Goal: Task Accomplishment & Management: Use online tool/utility

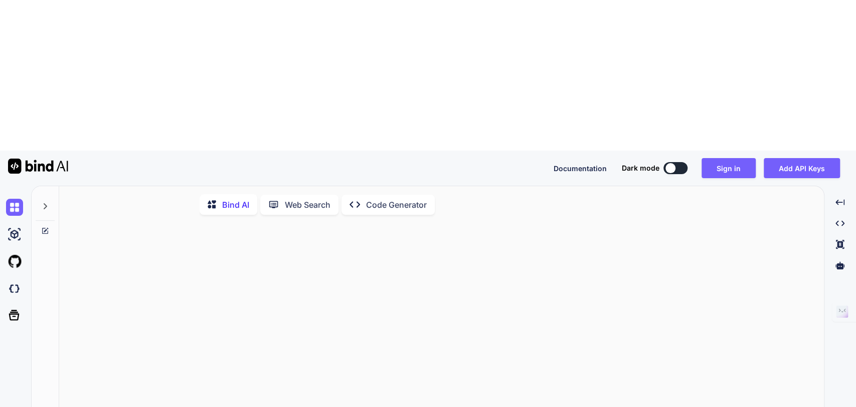
scroll to position [4, 0]
drag, startPoint x: 62, startPoint y: 116, endPoint x: 13, endPoint y: 140, distance: 54.7
click at [13, 280] on img at bounding box center [14, 288] width 17 height 17
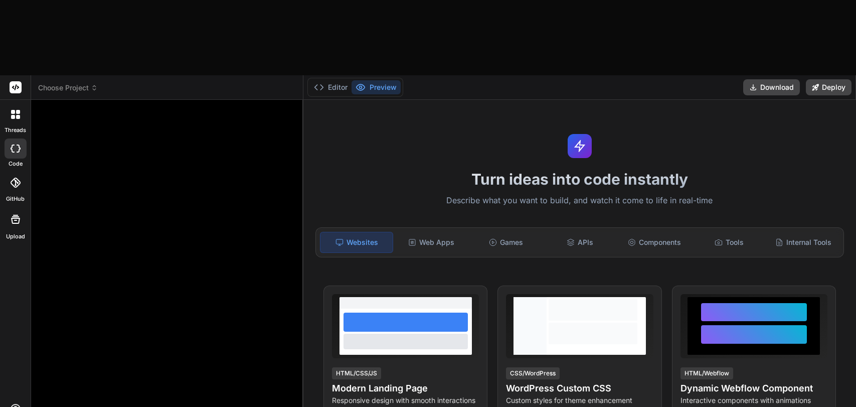
type textarea "x"
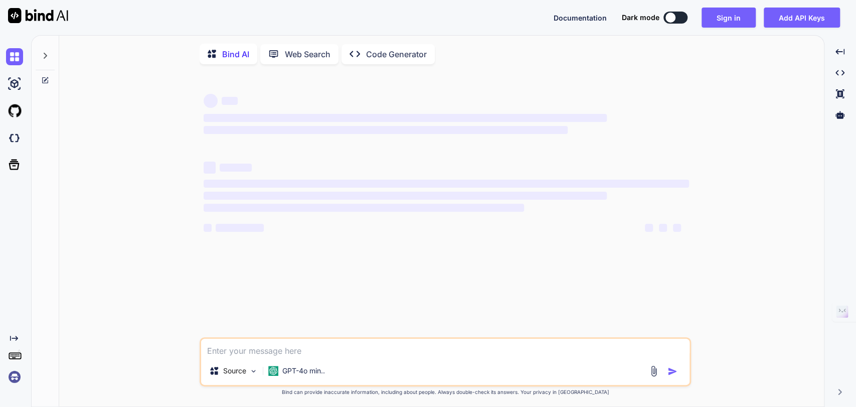
type textarea "x"
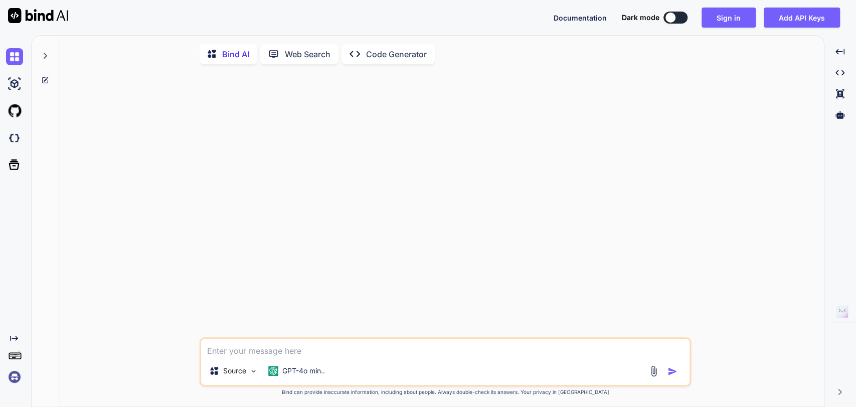
click at [10, 383] on img at bounding box center [14, 376] width 17 height 17
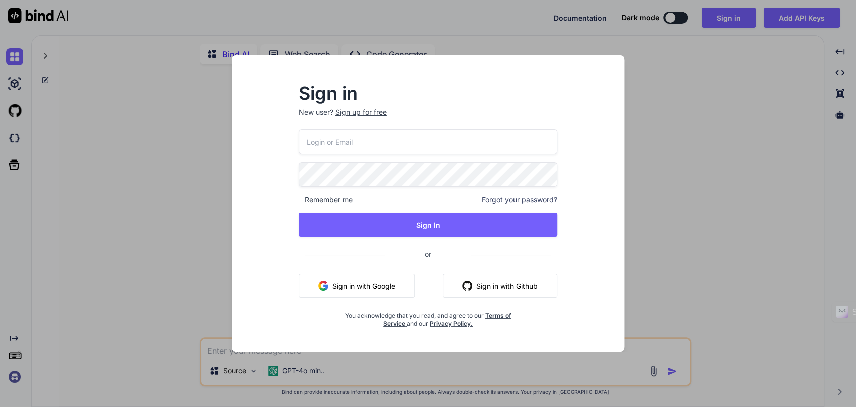
type input "[EMAIL_ADDRESS][DOMAIN_NAME]"
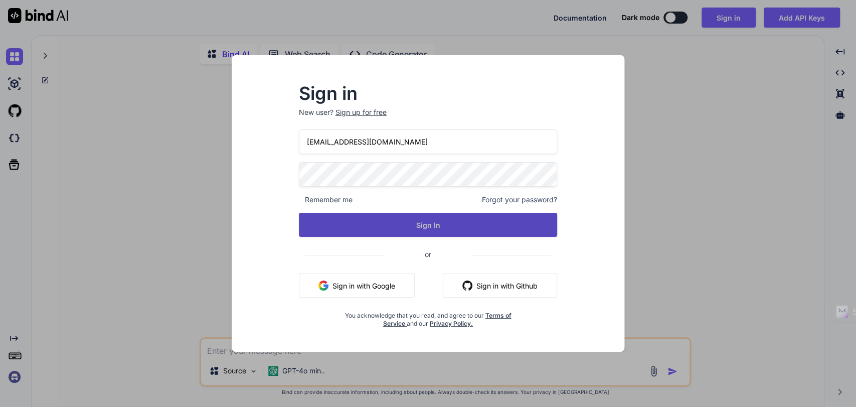
click at [445, 225] on button "Sign In" at bounding box center [428, 225] width 259 height 24
click at [419, 226] on button "Sign In" at bounding box center [428, 225] width 259 height 24
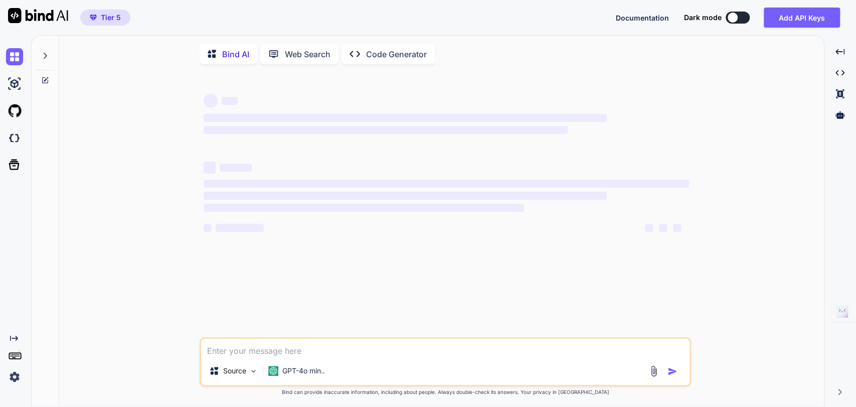
type textarea "x"
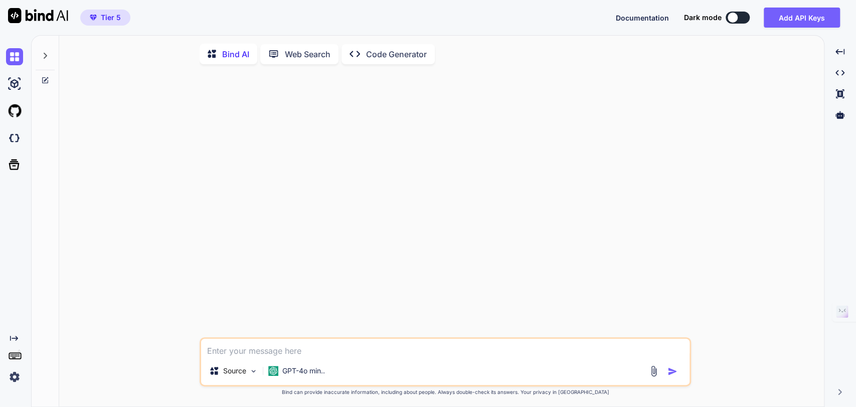
click at [17, 379] on img at bounding box center [14, 376] width 17 height 17
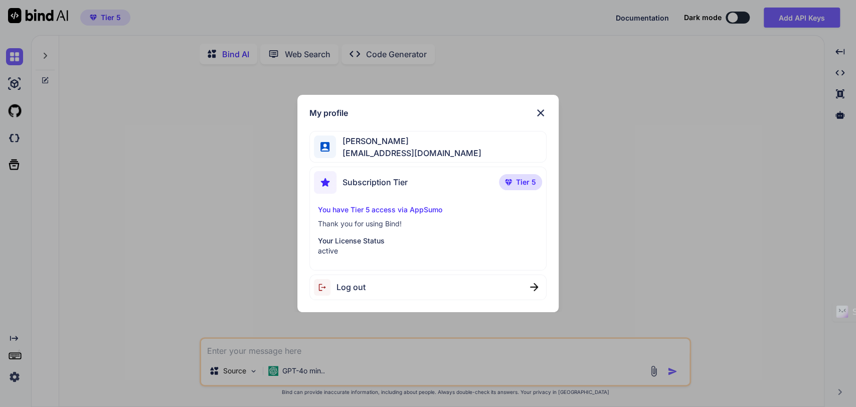
click at [185, 224] on div "My profile [PERSON_NAME] Se [EMAIL_ADDRESS][DOMAIN_NAME] Subscription Tier Tier…" at bounding box center [428, 203] width 856 height 407
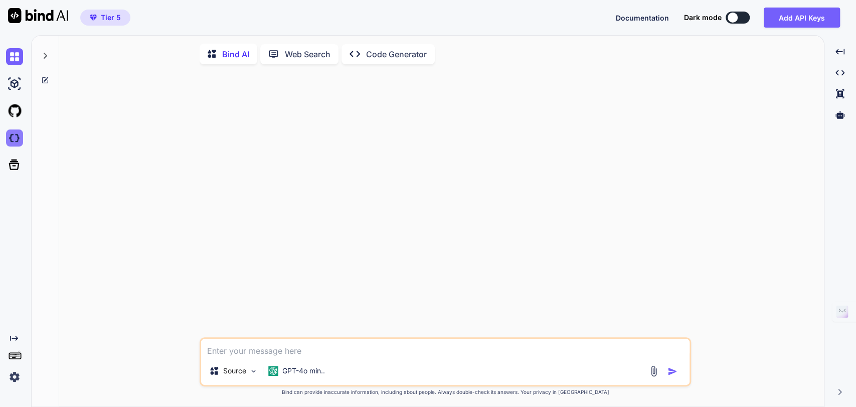
click at [17, 139] on img at bounding box center [14, 137] width 17 height 17
click at [841, 109] on div at bounding box center [841, 114] width 24 height 17
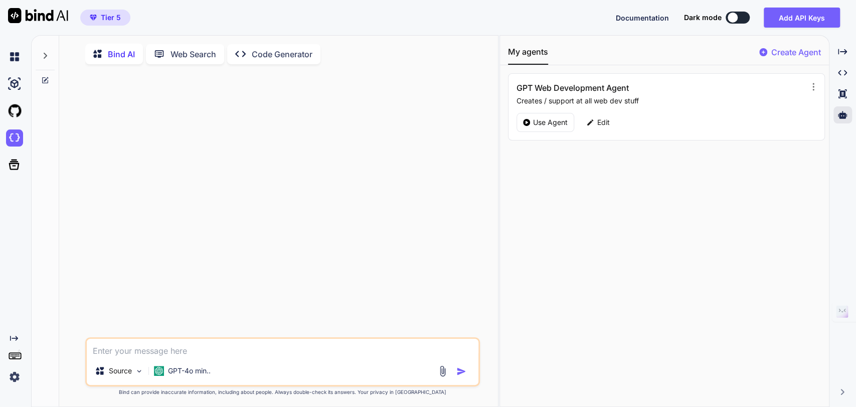
click at [777, 53] on p "Create Agent" at bounding box center [797, 52] width 50 height 12
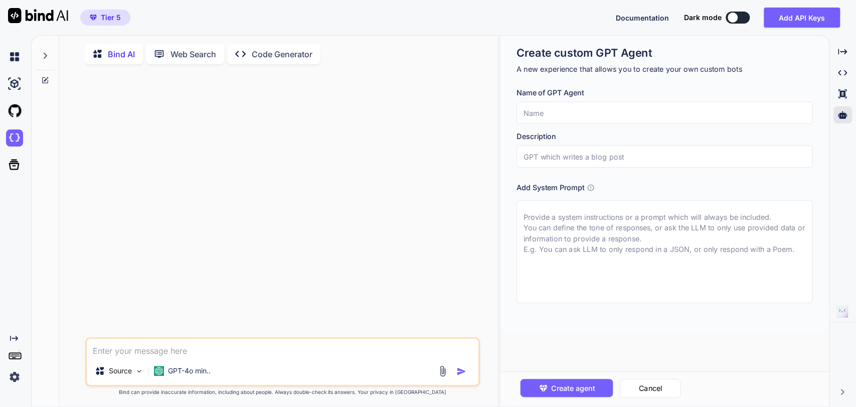
click at [588, 113] on input "text" at bounding box center [665, 113] width 296 height 22
click at [590, 187] on icon at bounding box center [591, 188] width 8 height 8
click at [591, 188] on icon at bounding box center [591, 188] width 8 height 8
click at [546, 113] on input "text" at bounding box center [665, 113] width 296 height 22
type input "A"
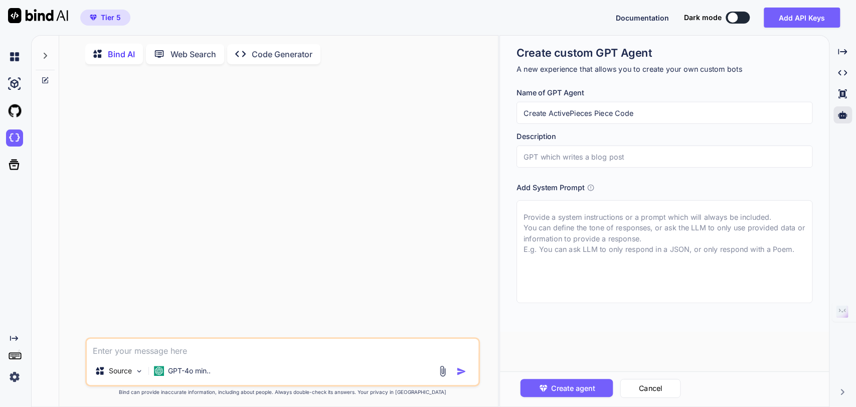
type input "Create ActivePieces Piece Code"
click at [546, 154] on input "text" at bounding box center [665, 156] width 296 height 22
click at [528, 111] on input "Create ActivePieces Piece Code" at bounding box center [665, 113] width 296 height 22
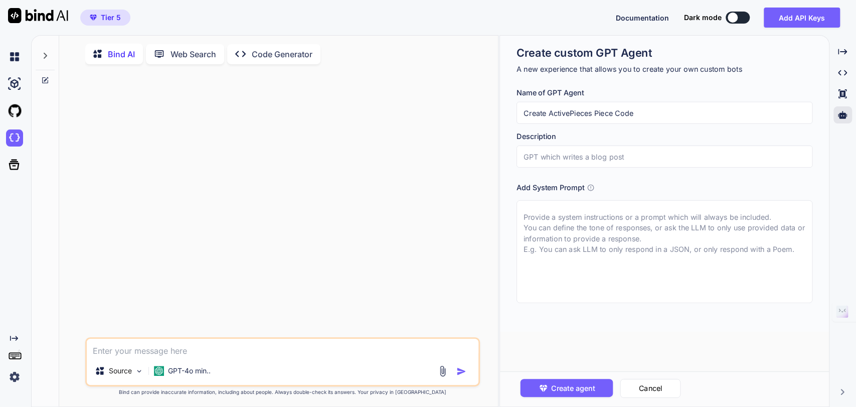
click at [549, 156] on input "text" at bounding box center [665, 156] width 296 height 22
paste input "Create ActivePieces Piece Code"
type input "Create ActivePieces Piece Code"
click at [639, 113] on input "Create ActivePieces Piece Code" at bounding box center [665, 113] width 296 height 22
type input "C"
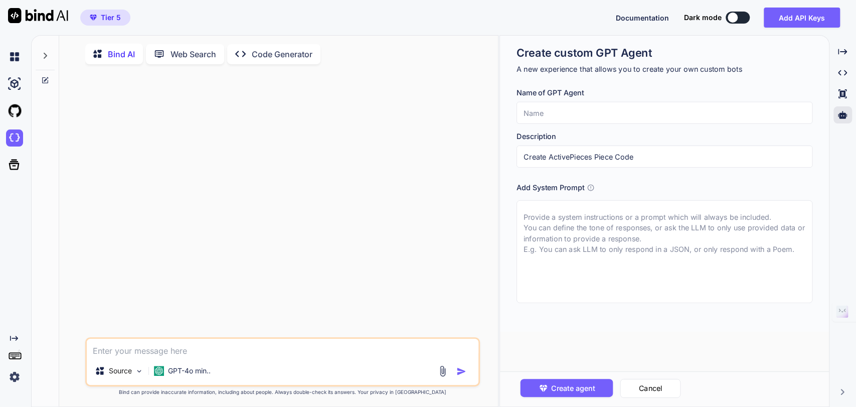
type input "A"
type input "Pieces Creator"
click at [117, 355] on textarea at bounding box center [283, 348] width 392 height 18
click at [130, 376] on p "Source" at bounding box center [120, 371] width 23 height 10
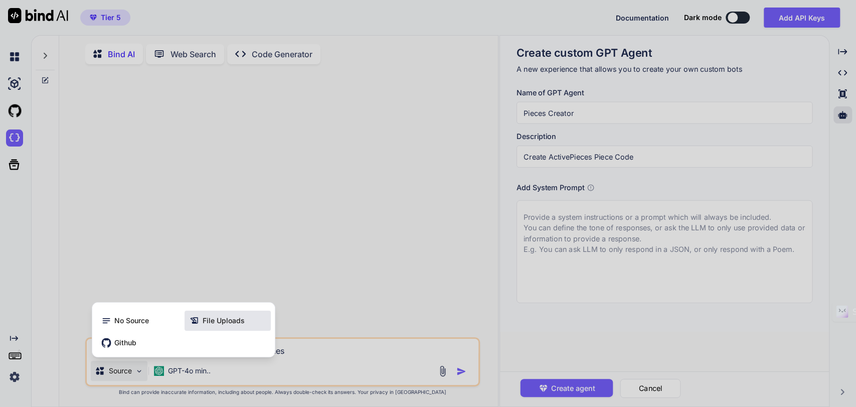
click at [213, 324] on span "File Uploads" at bounding box center [224, 321] width 42 height 10
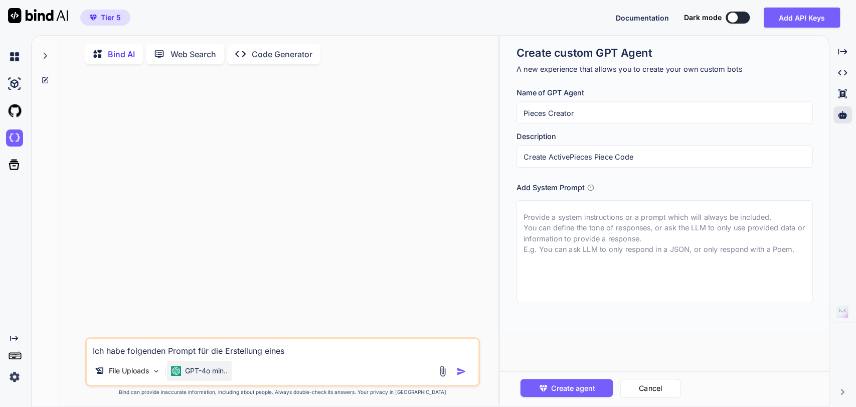
click at [226, 373] on p "GPT-4o min.." at bounding box center [206, 371] width 43 height 10
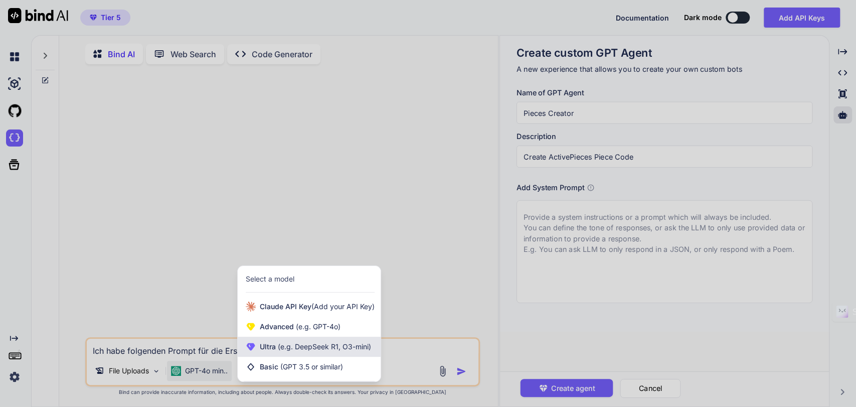
click at [313, 351] on span "(e.g. DeepSeek R1, O3-mini)" at bounding box center [323, 346] width 95 height 9
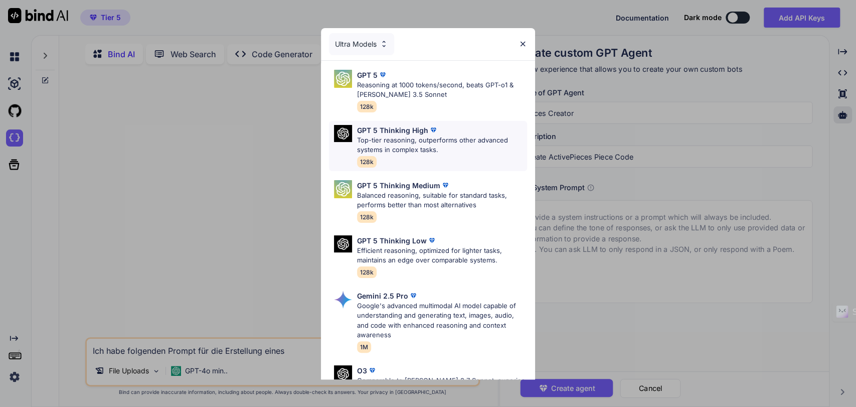
click at [413, 135] on p "Top-tier reasoning, outperforms other advanced systems in complex tasks." at bounding box center [442, 145] width 170 height 20
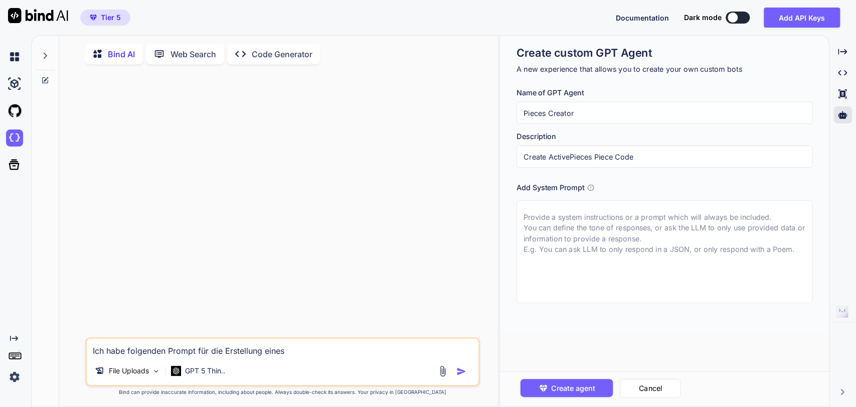
click at [308, 351] on textarea "Ich habe folgenden Prompt für die Erstellung eines" at bounding box center [283, 348] width 392 height 18
type textarea "Ich habe folgenden Prompt für die Erstellung eines Pieces für ActivePieces erar…"
click at [529, 273] on textarea at bounding box center [665, 251] width 296 height 103
paste textarea "Notes/risks: Some endpoint paths/event names vary across docs; I’ll expose dyna…"
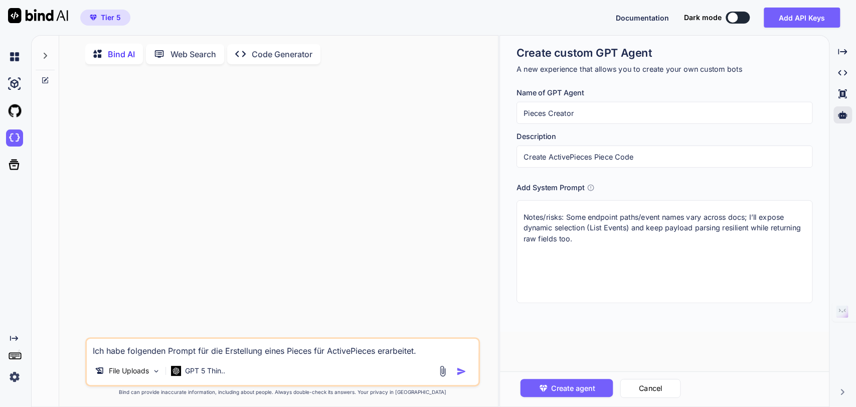
type textarea "Notes/risks: Some endpoint paths/event names vary across docs; I’ll expose dyna…"
click at [425, 357] on textarea "Ich habe folgenden Prompt für die Erstellung eines Pieces für ActivePieces erar…" at bounding box center [283, 348] width 392 height 18
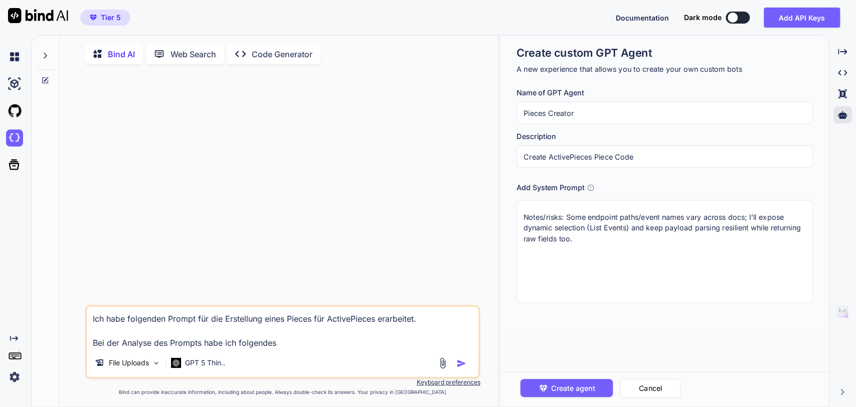
click at [151, 344] on textarea "Ich habe folgenden Prompt für die Erstellung eines Pieces für ActivePieces erar…" at bounding box center [283, 327] width 392 height 42
click at [397, 344] on textarea "Ich habe folgenden Prompt für die Erstellung eines Pieces für ActivePieces erar…" at bounding box center [283, 327] width 392 height 42
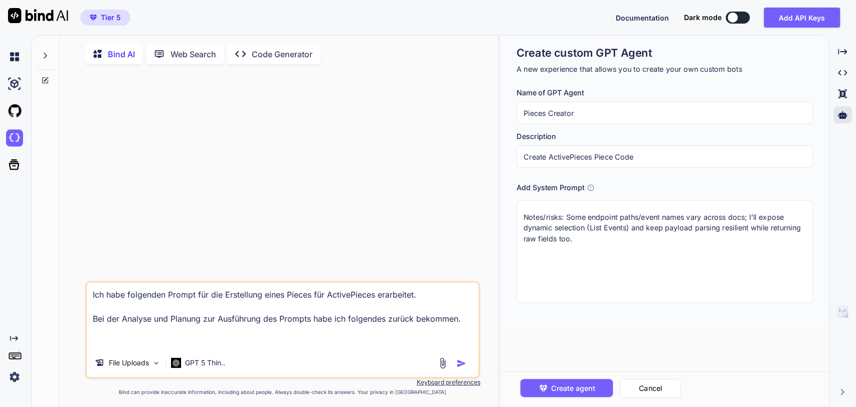
paste textarea "Notes/risks: Some endpoint paths/event names vary across docs; I’ll expose dyna…"
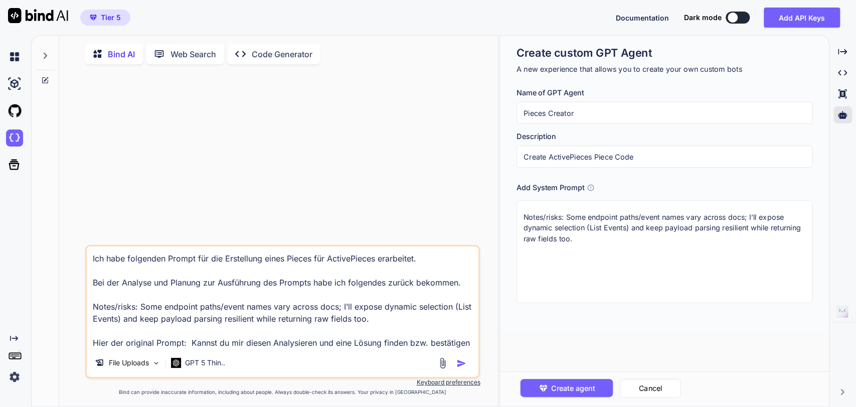
click at [278, 346] on textarea "Ich habe folgenden Prompt für die Erstellung eines Pieces für ActivePieces erar…" at bounding box center [283, 297] width 392 height 102
click at [471, 345] on textarea "Ich habe folgenden Prompt für die Erstellung eines Pieces für ActivePieces erar…" at bounding box center [283, 297] width 392 height 102
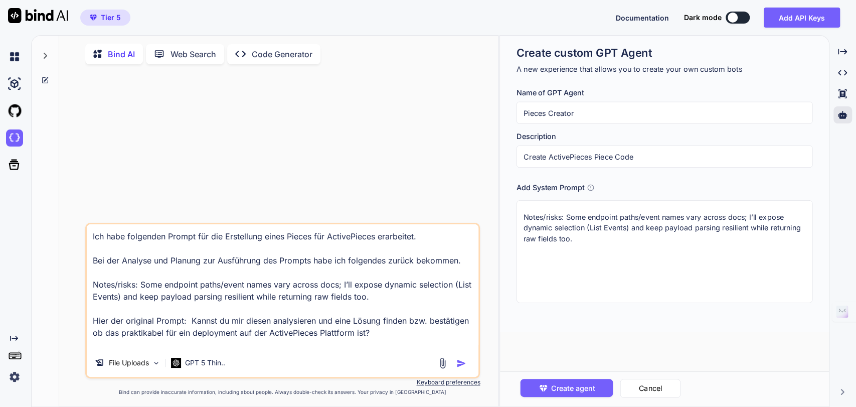
scroll to position [13, 0]
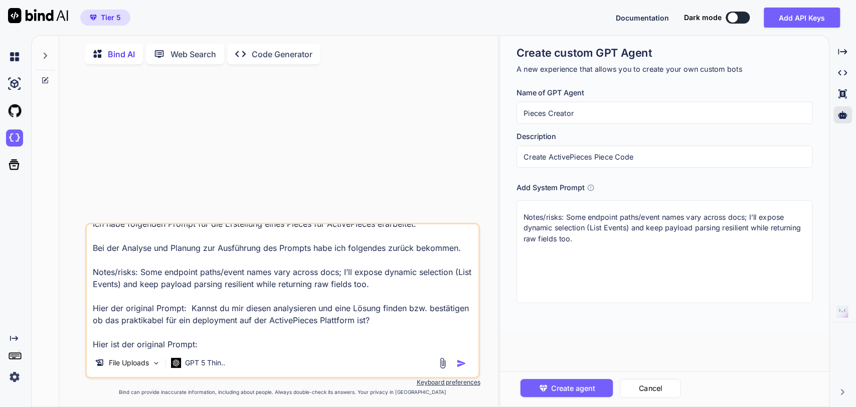
paste textarea "**Analyse der Jogg.ai API-Dokumentation – Überblick** - Die Jogg.ai API stellt …"
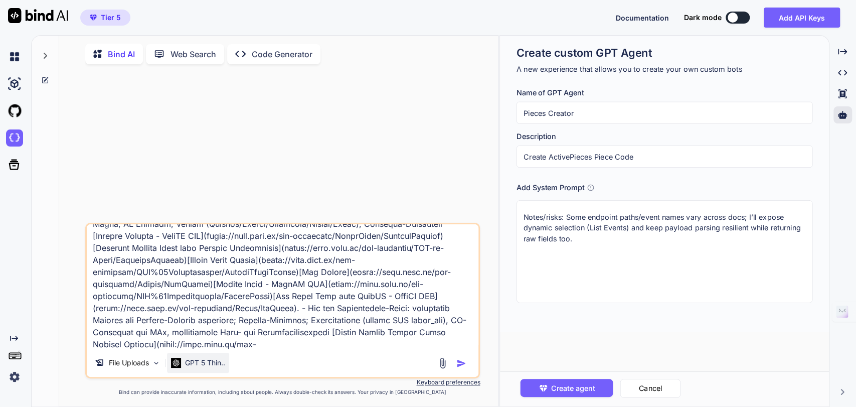
type textarea "Ich habe folgenden Prompt für die Erstellung eines Pieces für ActivePieces erar…"
click at [225, 360] on p "GPT 5 Thin.." at bounding box center [205, 363] width 40 height 10
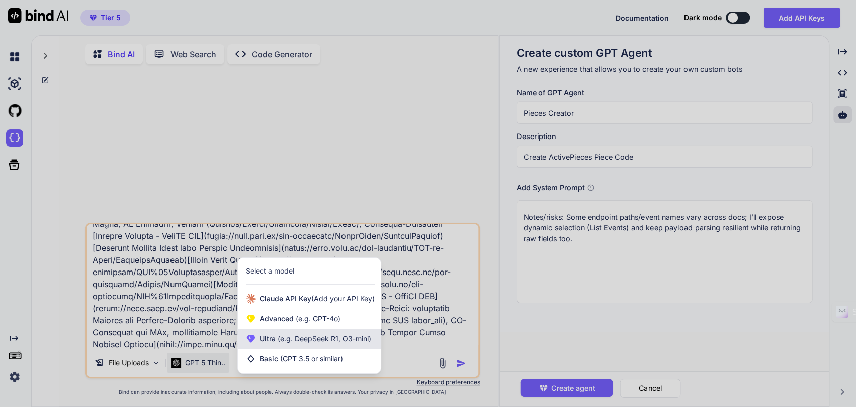
click at [341, 334] on div "Ultra (e.g. DeepSeek R1, O3-mini)" at bounding box center [309, 339] width 143 height 20
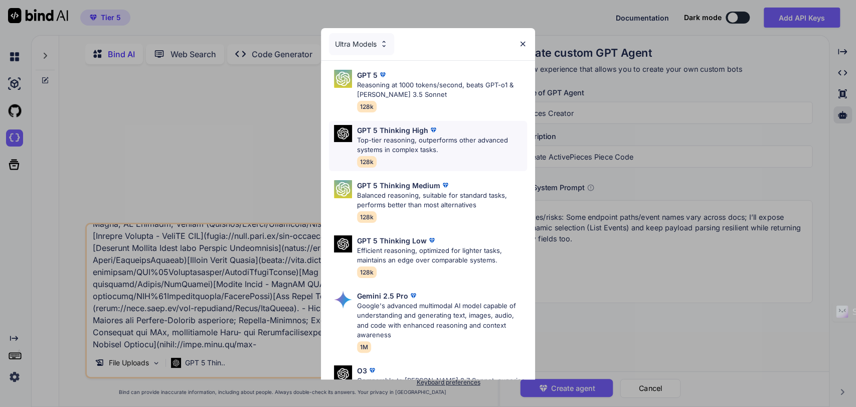
click at [435, 141] on p "Top-tier reasoning, outperforms other advanced systems in complex tasks." at bounding box center [442, 145] width 170 height 20
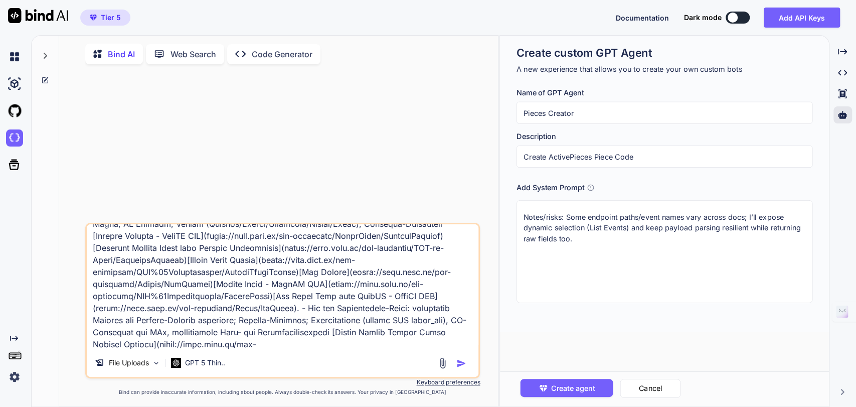
click at [457, 361] on img "button" at bounding box center [461, 363] width 10 height 10
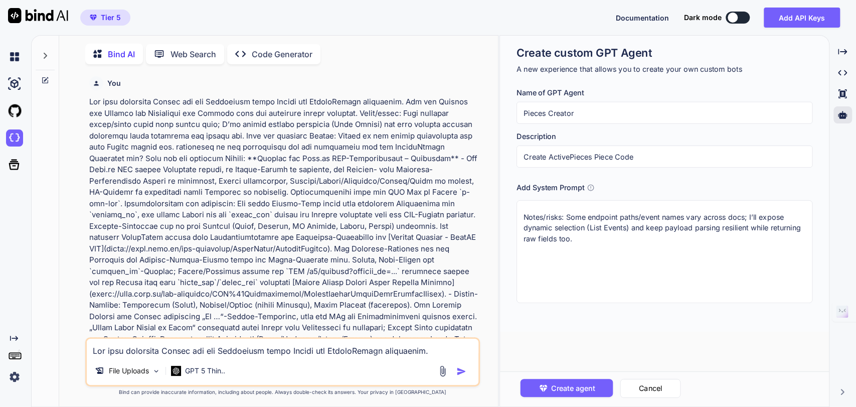
scroll to position [4, 0]
click at [610, 250] on textarea "Notes/risks: Some endpoint paths/event names vary across docs; I’ll expose dyna…" at bounding box center [665, 251] width 296 height 103
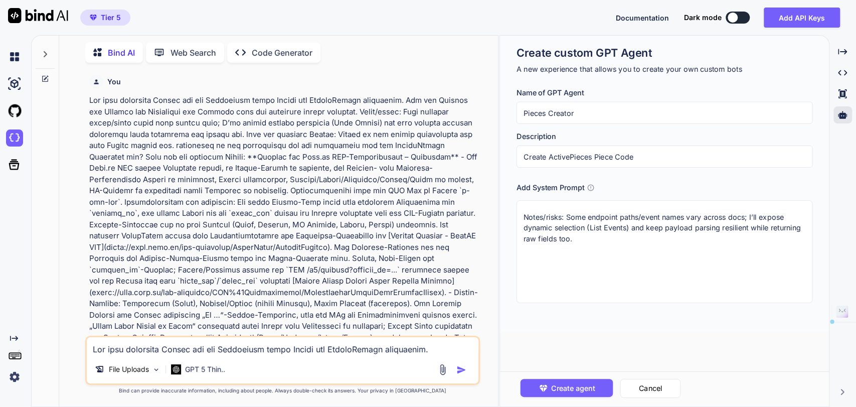
paste textarea "**Analyse der Jogg.ai API-Dokumentation – Überblick** - Die Jogg.ai API stellt …"
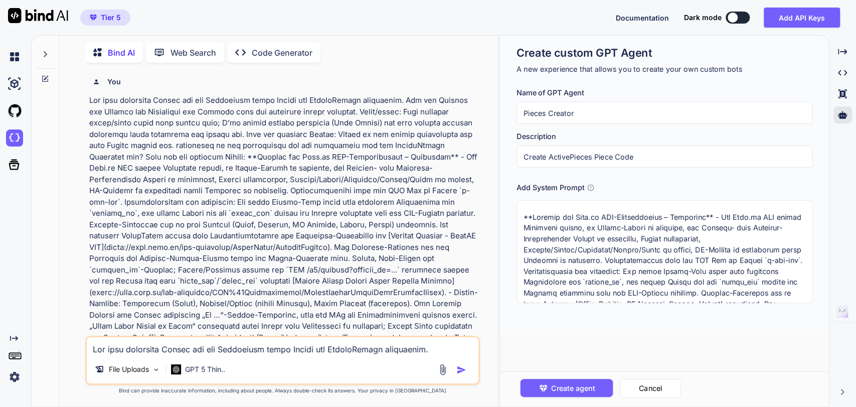
scroll to position [5388, 0]
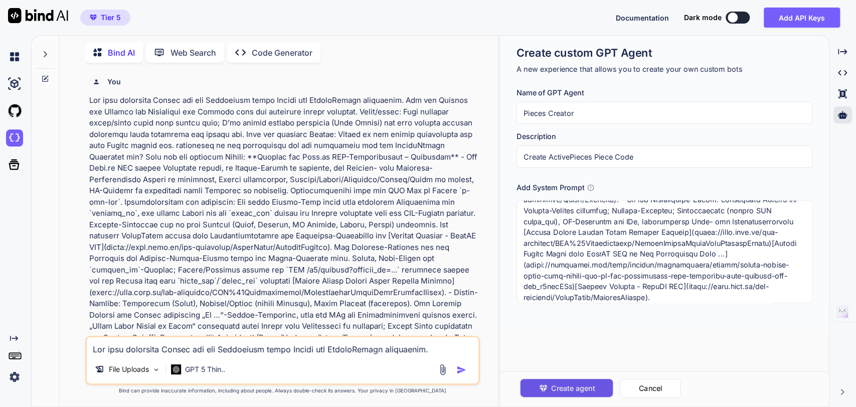
type textarea "**Analyse der Jogg.ai API-Dokumentation – Überblick** - Die Jogg.ai API stellt …"
click at [571, 383] on span "Create agent" at bounding box center [573, 387] width 44 height 11
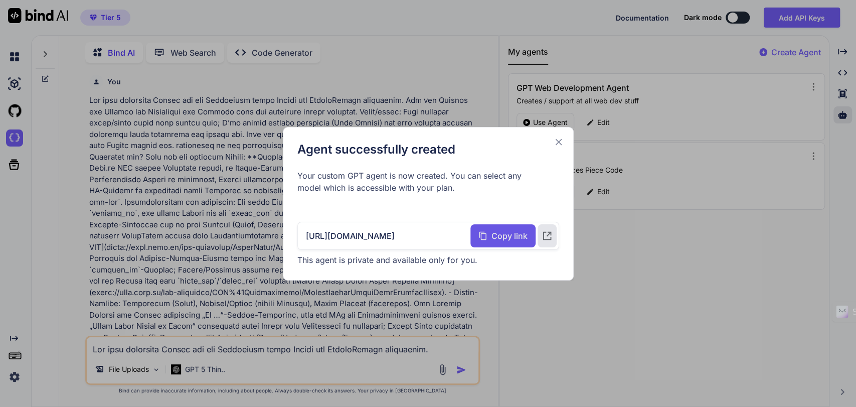
click at [504, 233] on span "Copy link" at bounding box center [510, 236] width 36 height 12
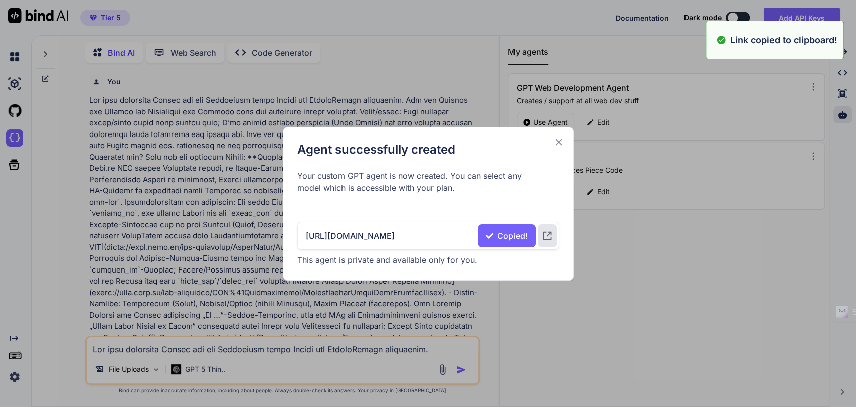
click at [558, 141] on icon at bounding box center [558, 141] width 7 height 7
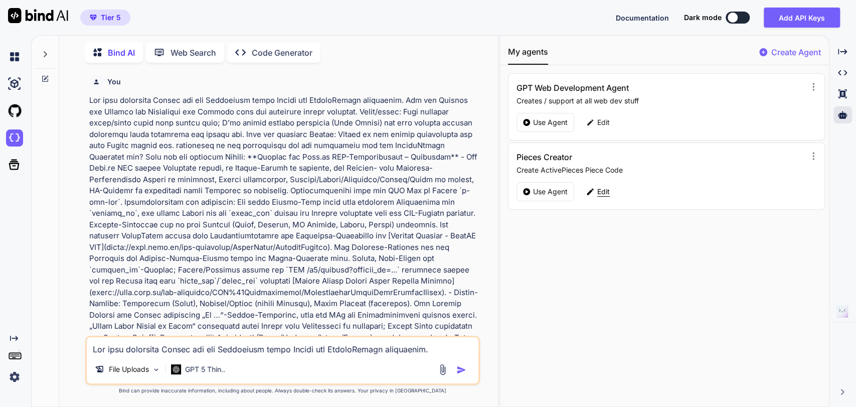
click at [604, 189] on p "Edit" at bounding box center [603, 192] width 13 height 10
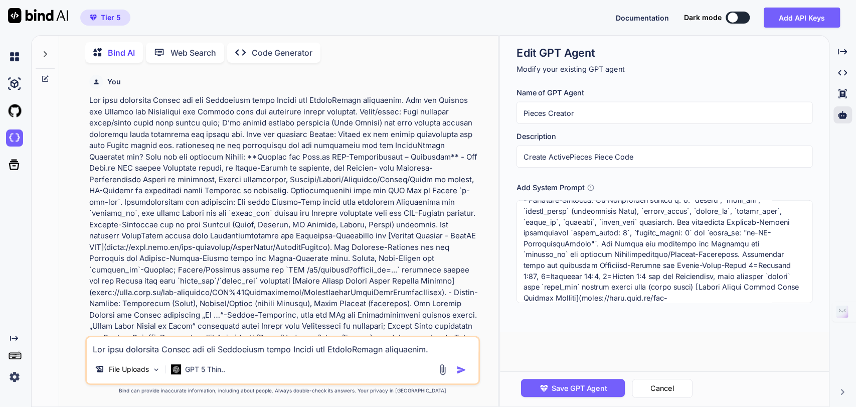
scroll to position [0, 0]
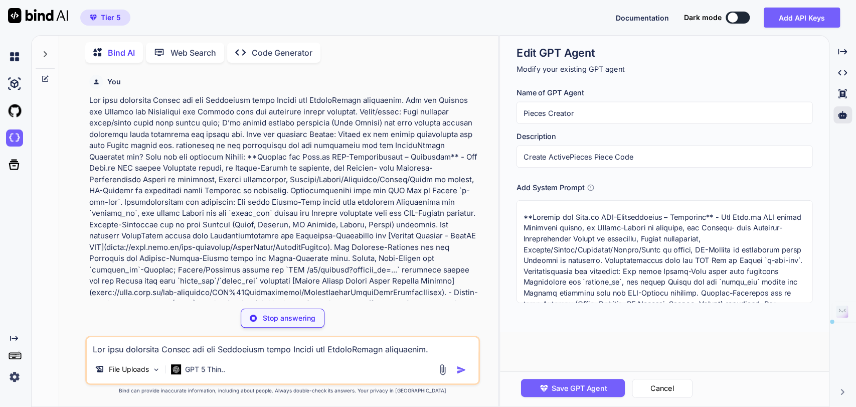
drag, startPoint x: 707, startPoint y: 218, endPoint x: 529, endPoint y: 213, distance: 178.1
click at [529, 213] on textarea at bounding box center [665, 251] width 296 height 103
type textarea "**This is the Master** - Die Jogg.ai API stellt Endpunkte bereit, um Avatar-Vid…"
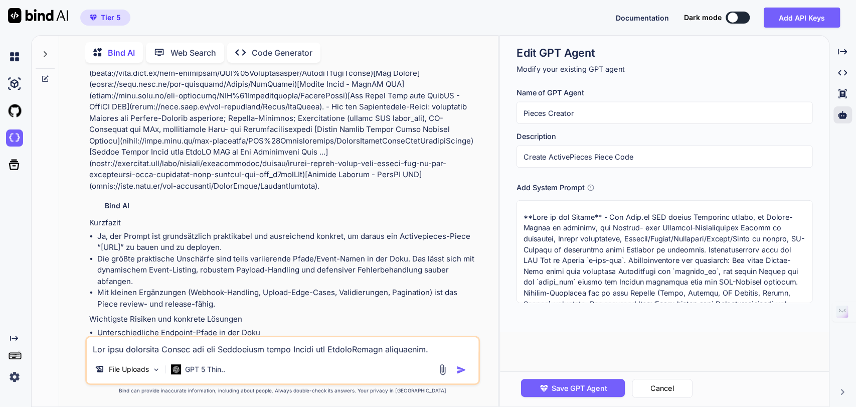
scroll to position [3713, 0]
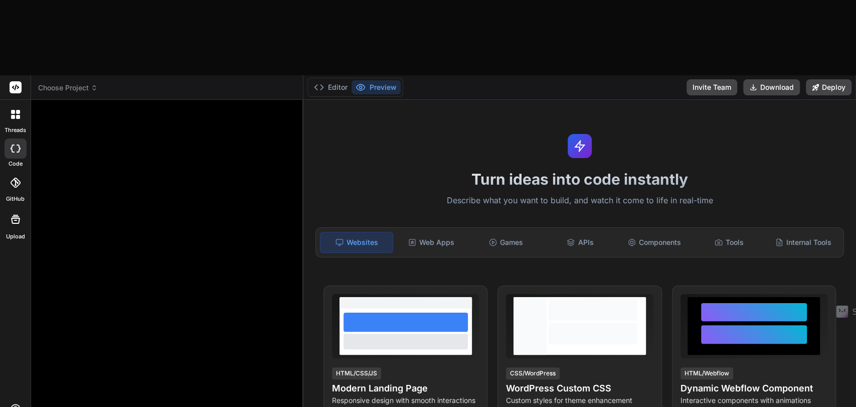
type textarea "x"
click at [325, 80] on button "Editor" at bounding box center [331, 87] width 42 height 14
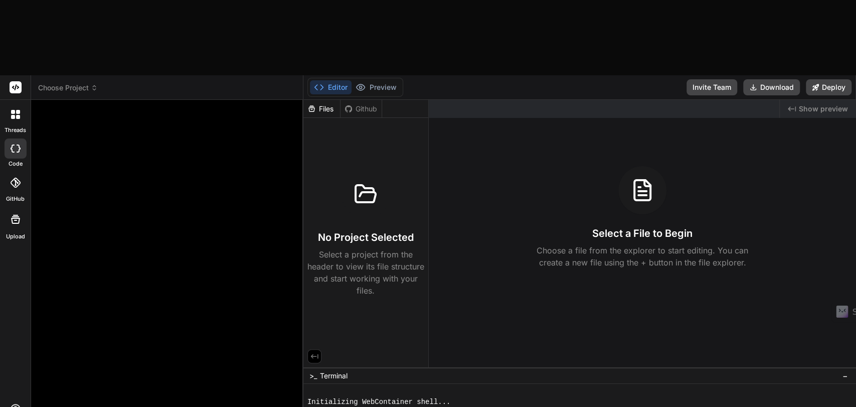
click at [325, 80] on button "Editor" at bounding box center [331, 87] width 42 height 14
click at [362, 82] on icon at bounding box center [361, 87] width 10 height 10
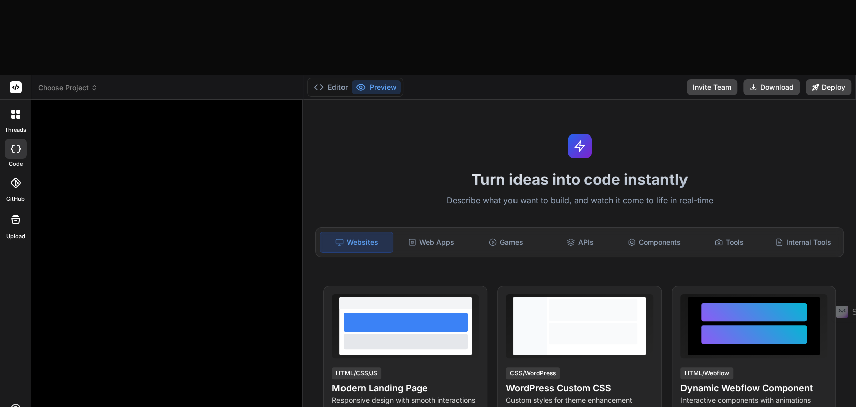
click at [73, 83] on span "Choose Project" at bounding box center [68, 88] width 60 height 10
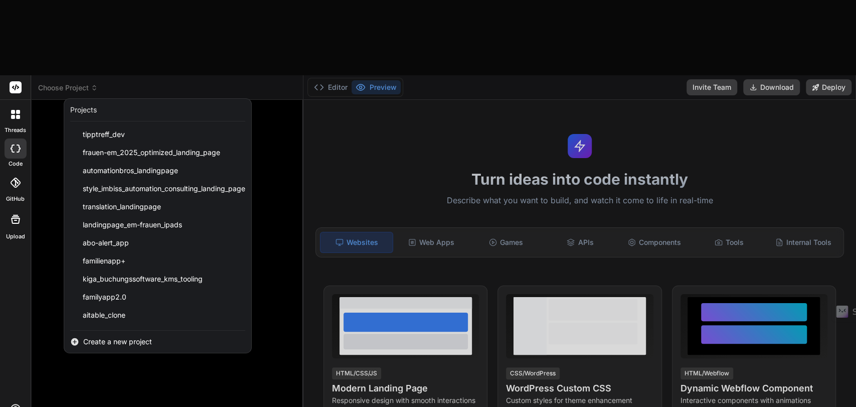
click at [120, 337] on span "Create a new project" at bounding box center [117, 342] width 69 height 10
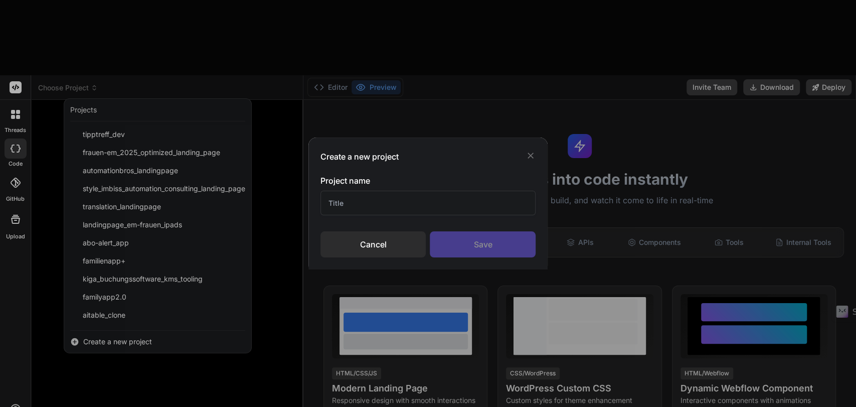
click at [357, 195] on input "text" at bounding box center [429, 203] width 216 height 25
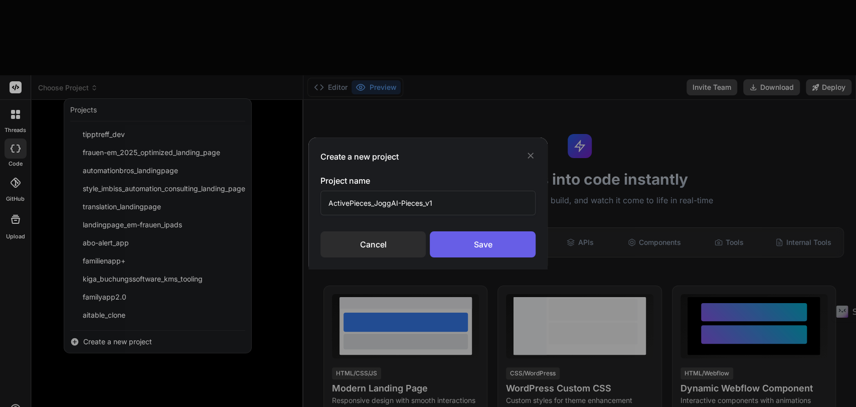
type input "ActivePieces_JoggAI-Pieces_v1"
click at [490, 242] on div "Save" at bounding box center [483, 244] width 106 height 26
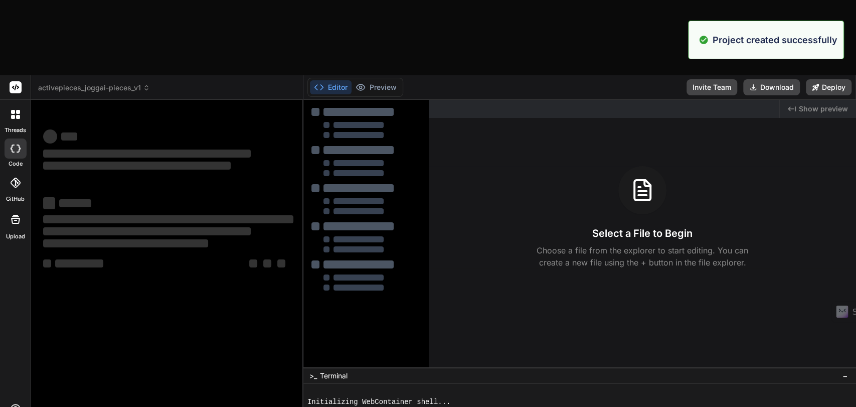
type textarea "x"
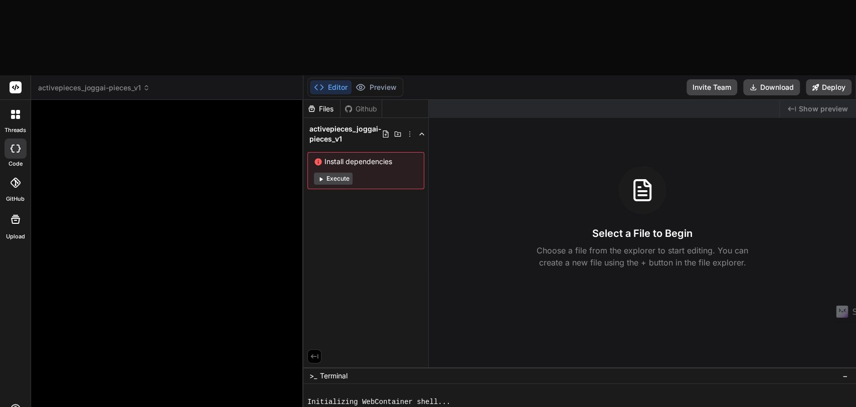
paste textarea "**Loremip dol Sita.co ADI-Elitseddoeius – Temporinc** - Utl Etdo.ma ALI enimad …"
type textarea "**Loremip dol Sita.co ADI-Elitseddoeius – Temporinc** - Utl Etdo.ma ALI enimad …"
type textarea "x"
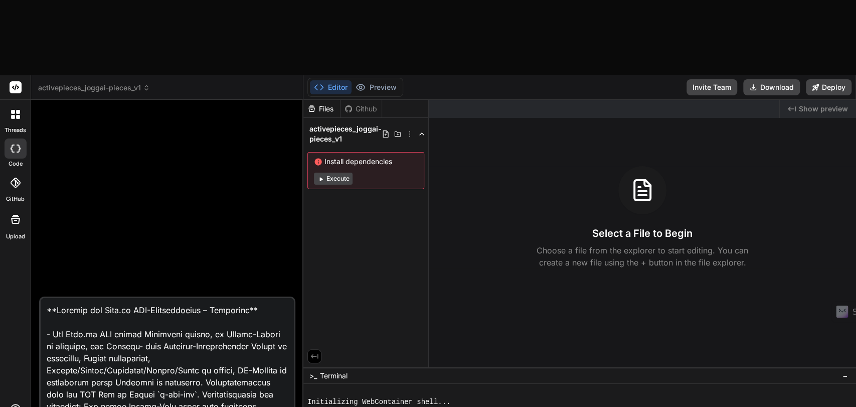
scroll to position [5141, 0]
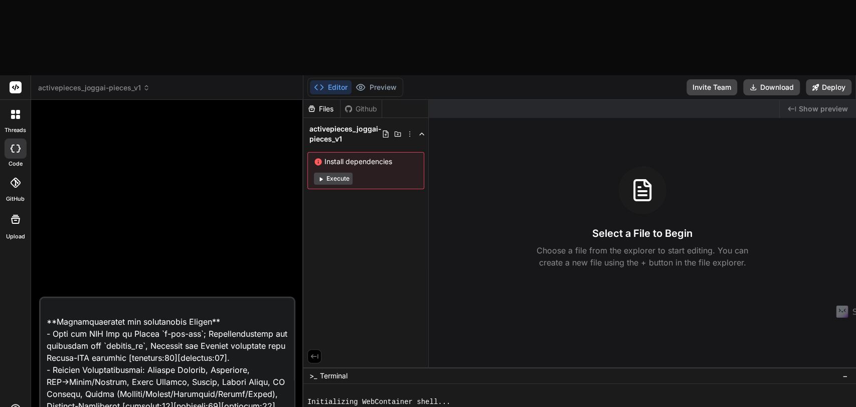
type textarea "**Loremip dol Sita.co ADI-Elitseddoeius – Temporinc** - Utl Etdo.ma ALI enimad …"
click at [145, 298] on textarea at bounding box center [167, 360] width 253 height 124
type textarea "x"
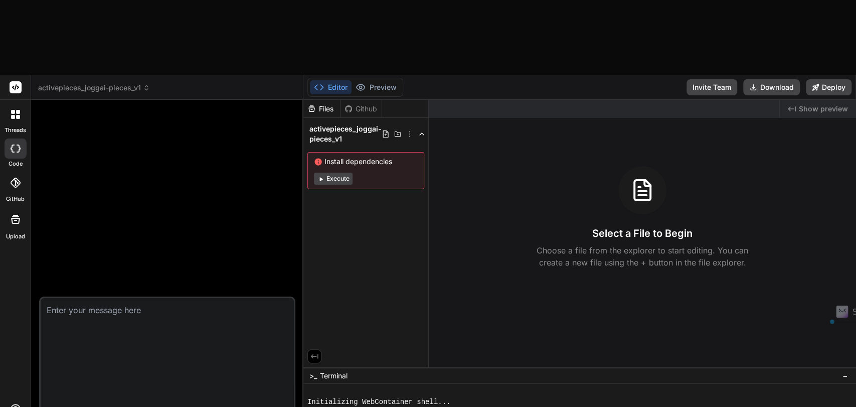
scroll to position [0, 0]
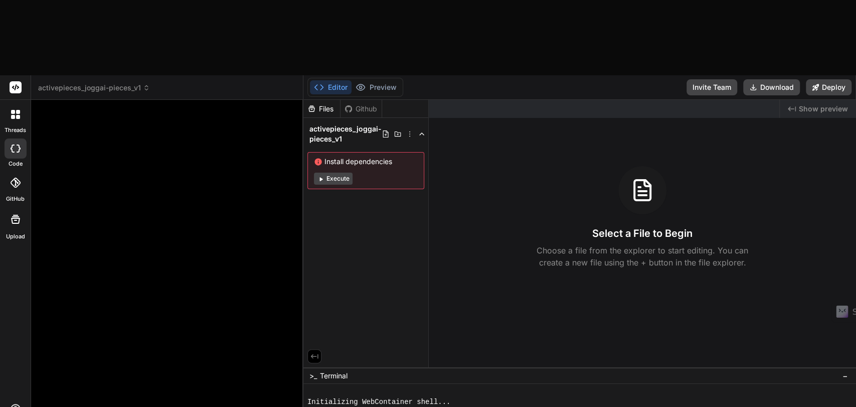
paste textarea "Lo. Ips Dolo-Sitam co Adipis elits doe Temporincidi-Utlabo. Etd Magnaaliquaenim…"
type textarea "Lo. Ips Dolo-Sitam co Adipis elits doe Temporincidi-Utlabo. Etd Magnaaliquaenim…"
type textarea "x"
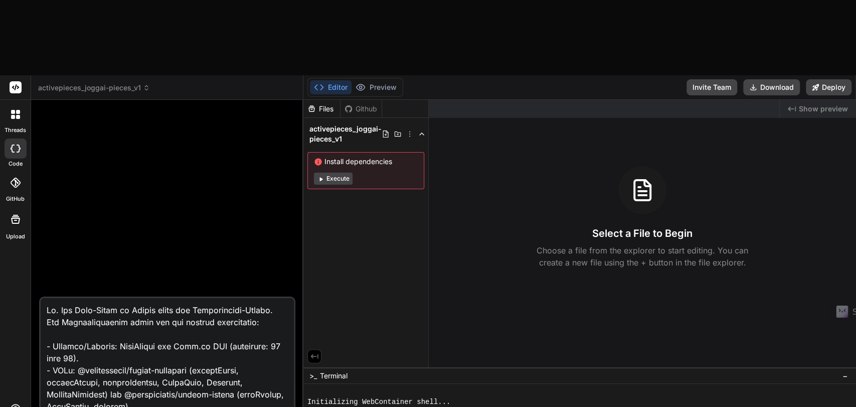
type textarea "Lo. Ips Dolo-Sitam co Adipis elits doe Temporincidi-Utlabo. Etd Magnaaliquaenim…"
click at [120, 308] on textarea at bounding box center [167, 360] width 253 height 124
type textarea "x"
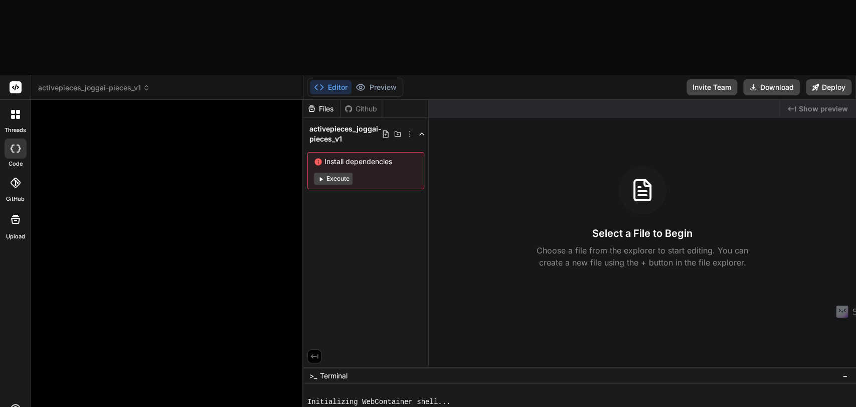
paste textarea "**Loremip dol Sita.co ADI-Elitseddoeius – Temporinc** - Utl Etdo.ma ALI enimad …"
type textarea "**Loremip dol Sita.co ADI-Elitseddoeius – Temporinc** - Utl Etdo.ma ALI enimad …"
type textarea "x"
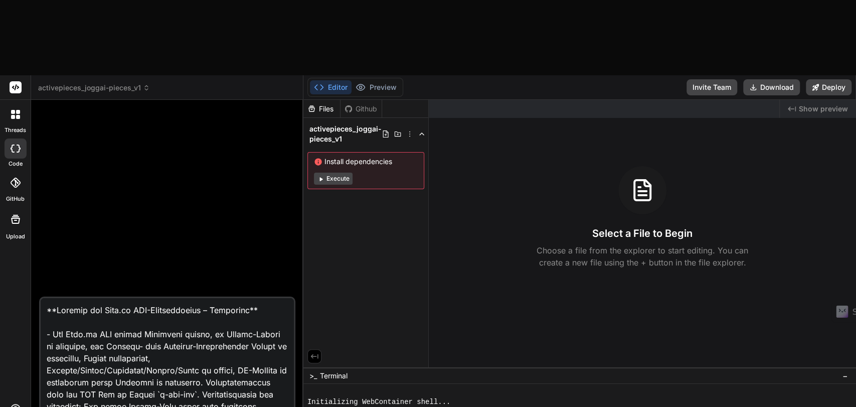
scroll to position [5141, 0]
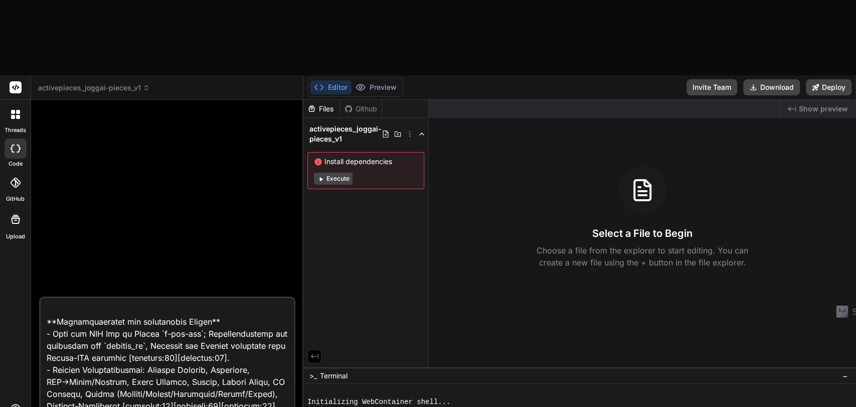
type textarea "**Loremip dol Sita.co ADI-Elitseddoeius – Temporinc** - Utl Etdo.ma ALI enimad …"
click at [142, 310] on textarea at bounding box center [167, 360] width 253 height 124
type textarea "x"
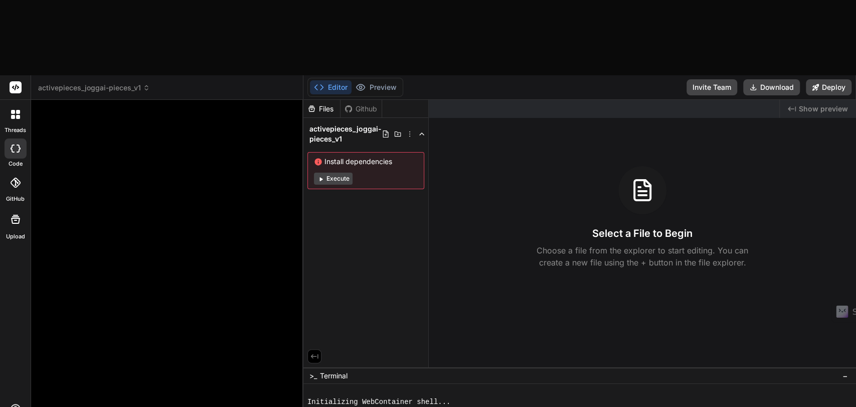
scroll to position [0, 0]
paste textarea "**Loremip dol Sita.co ADI-Elitseddoeius – Temporinc** - Utl Etdo.ma ALI enimad …"
type textarea "**Loremip dol Sita.co ADI-Elitseddoeius – Temporinc** - Utl Etdo.ma ALI enimad …"
type textarea "x"
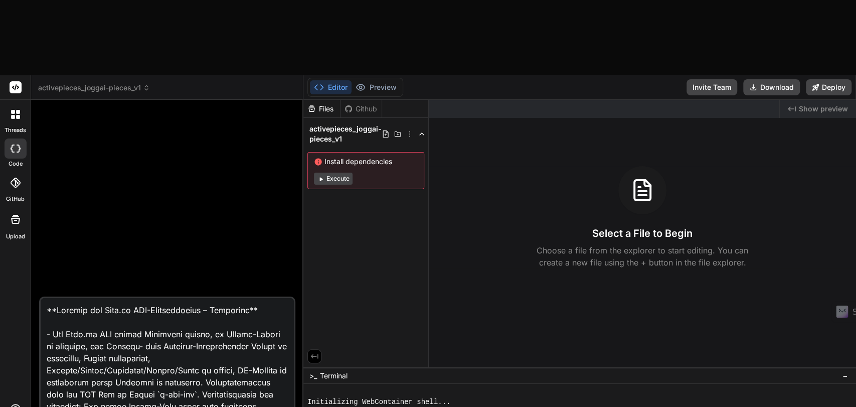
type textarea "**Loremip dol Sita.co ADI-Elitseddoeius – Temporinc** - Utl Etdo.ma ALI enimad …"
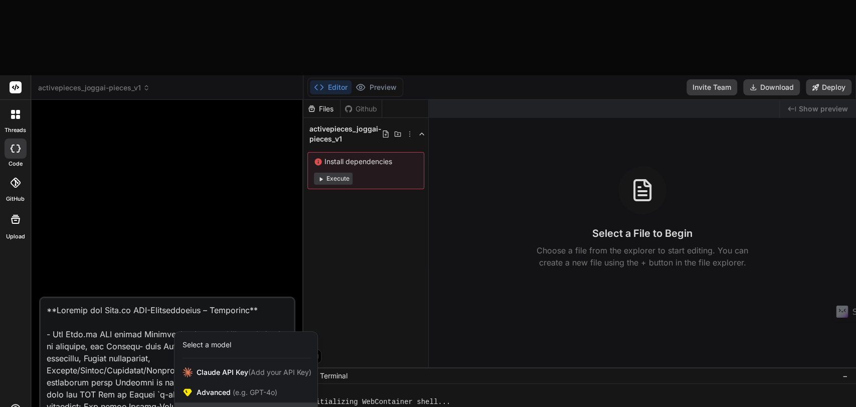
click at [234, 406] on span "(e.g. DeepSeek R1, O3-mini)" at bounding box center [260, 412] width 95 height 9
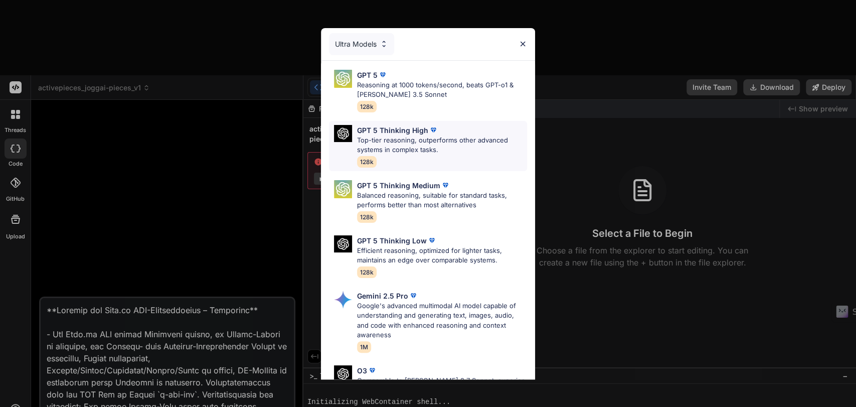
click at [403, 140] on p "Top-tier reasoning, outperforms other advanced systems in complex tasks." at bounding box center [442, 145] width 170 height 20
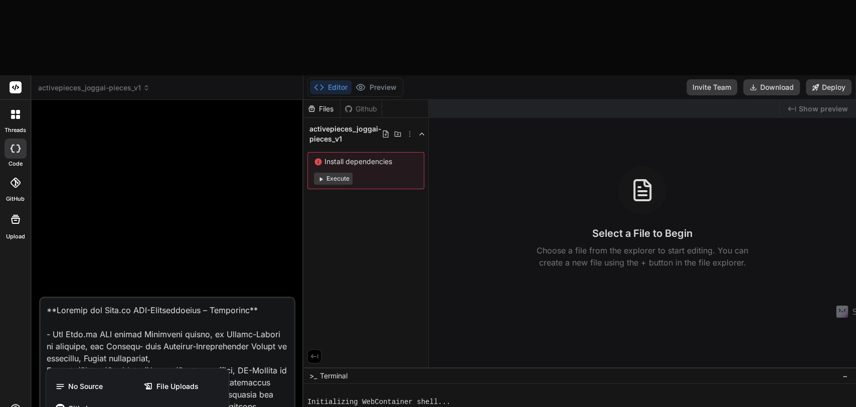
click at [268, 367] on div at bounding box center [428, 203] width 856 height 407
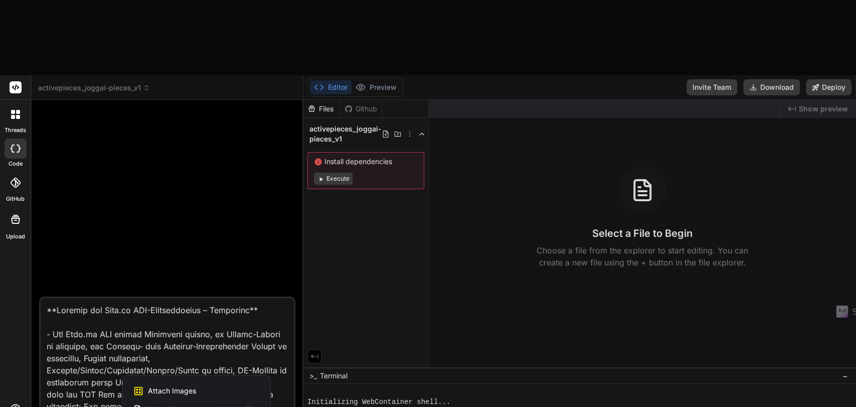
click at [185, 404] on span "Upload Documents and Code Files" at bounding box center [203, 409] width 113 height 10
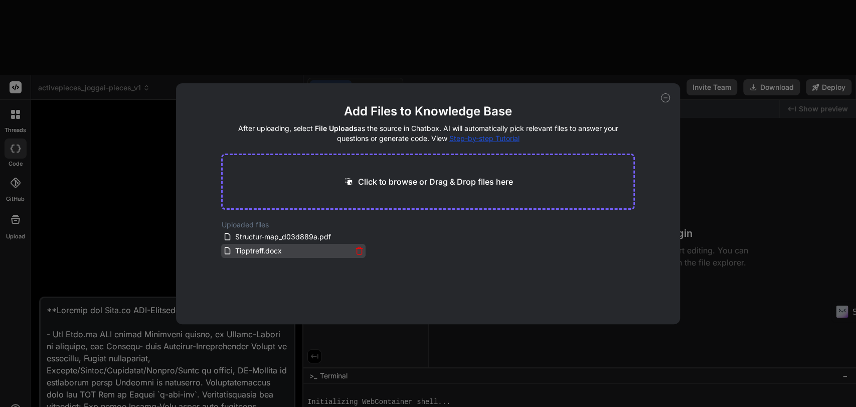
click at [361, 250] on icon at bounding box center [359, 250] width 9 height 9
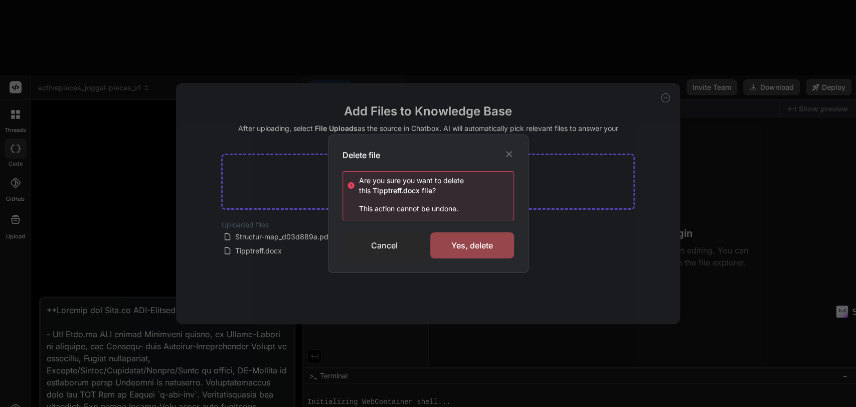
click at [362, 244] on div "Cancel" at bounding box center [385, 245] width 84 height 26
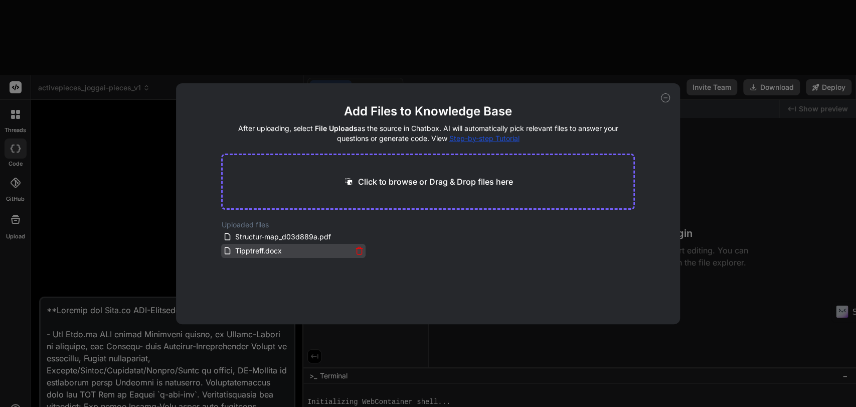
click at [265, 250] on span "Tipptreff.docx" at bounding box center [258, 251] width 49 height 12
click at [289, 230] on div "Structur-map_d03d889a.pdf" at bounding box center [293, 237] width 144 height 14
click at [289, 234] on span "Structur-map_d03d889a.pdf" at bounding box center [283, 237] width 98 height 12
click at [358, 235] on icon at bounding box center [359, 236] width 9 height 9
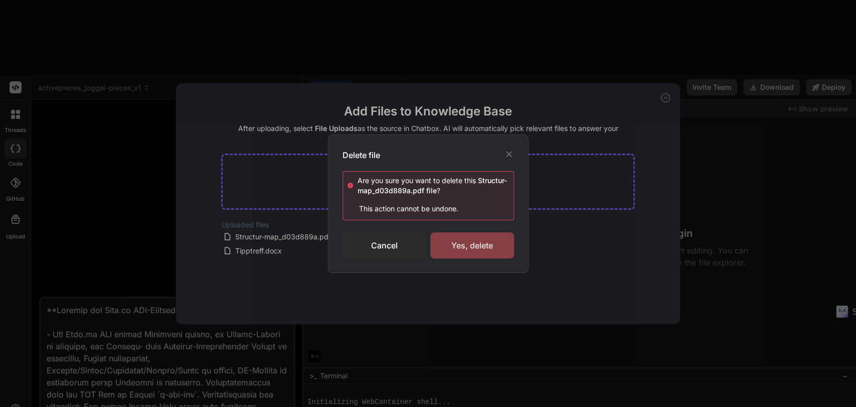
click at [461, 247] on div "Yes, delete" at bounding box center [472, 245] width 84 height 26
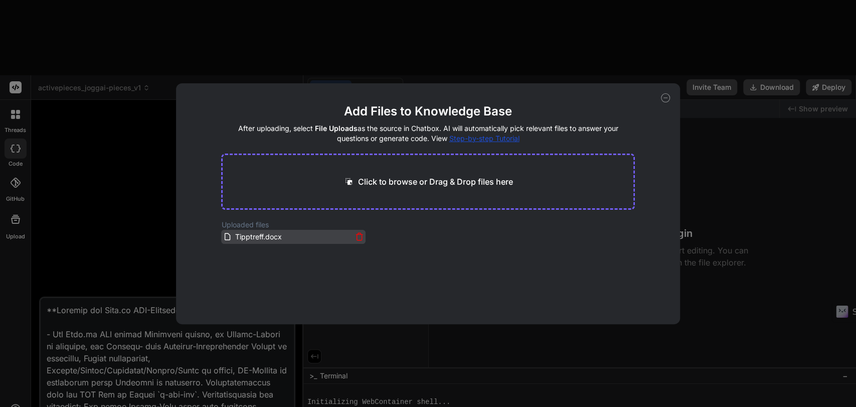
click at [357, 237] on icon at bounding box center [359, 236] width 9 height 9
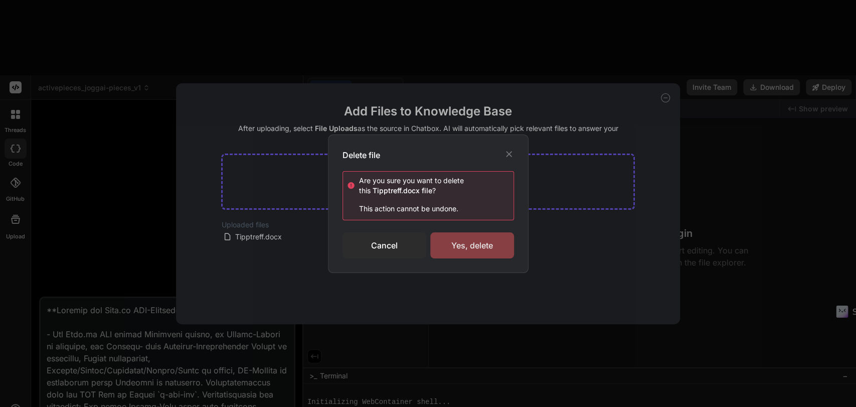
click at [460, 250] on div "Yes, delete" at bounding box center [472, 245] width 84 height 26
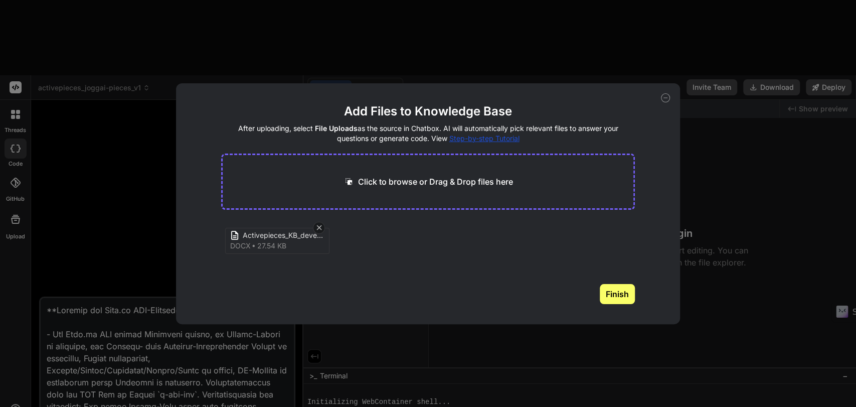
click at [618, 297] on button "Finish" at bounding box center [617, 294] width 35 height 20
click at [665, 101] on icon at bounding box center [665, 97] width 9 height 9
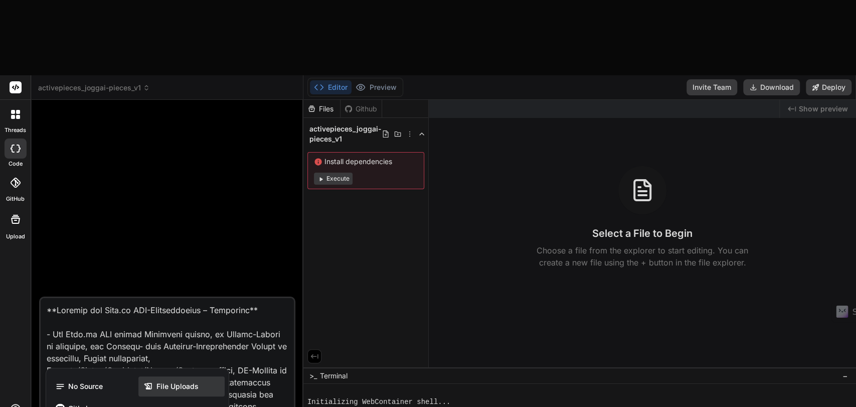
click at [181, 381] on span "File Uploads" at bounding box center [178, 386] width 42 height 10
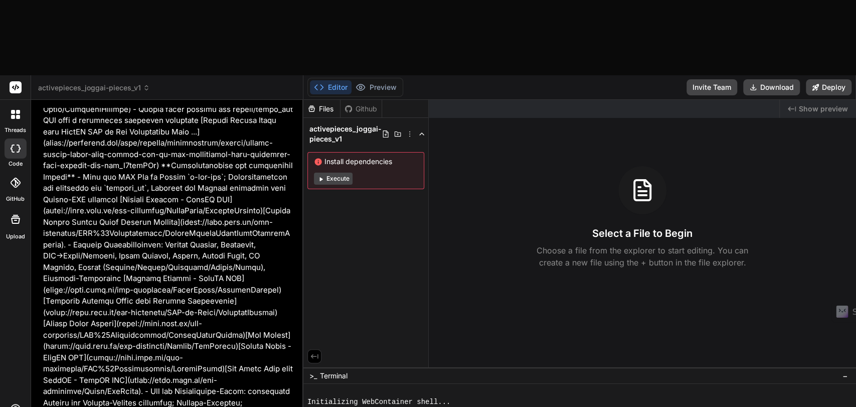
scroll to position [5636, 0]
type textarea "x"
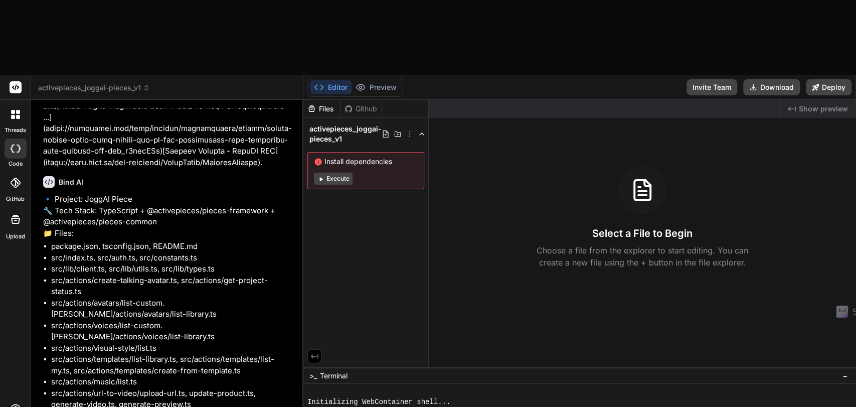
scroll to position [6052, 0]
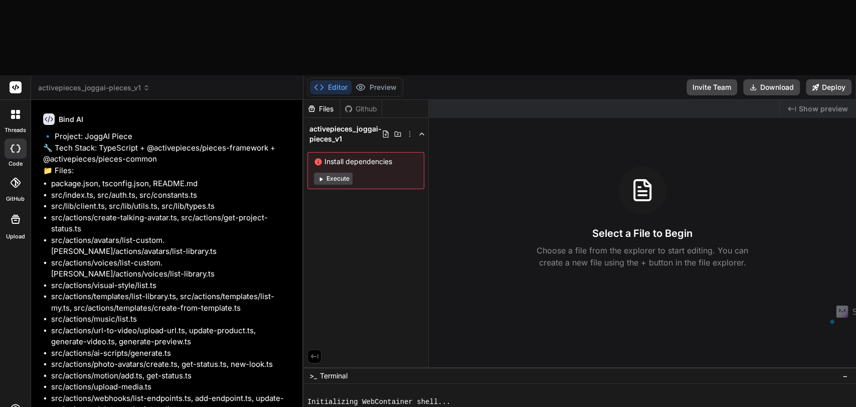
drag, startPoint x: 190, startPoint y: 313, endPoint x: 34, endPoint y: 287, distance: 158.6
click at [34, 287] on div "Bind AI Web Search Created with Pixso. Code Generator You Bind AI 🔹 Project: Jo…" at bounding box center [167, 291] width 272 height 382
copy p "Notes/risks: Some endpoint paths/event names vary across docs; I’ll expose dyna…"
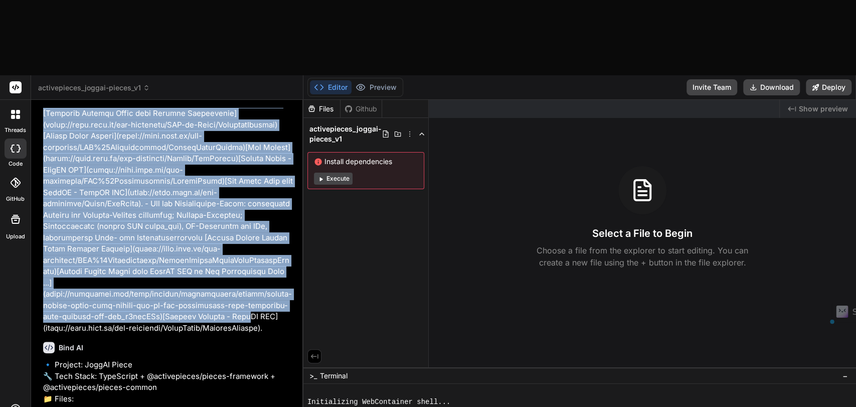
scroll to position [5812, 0]
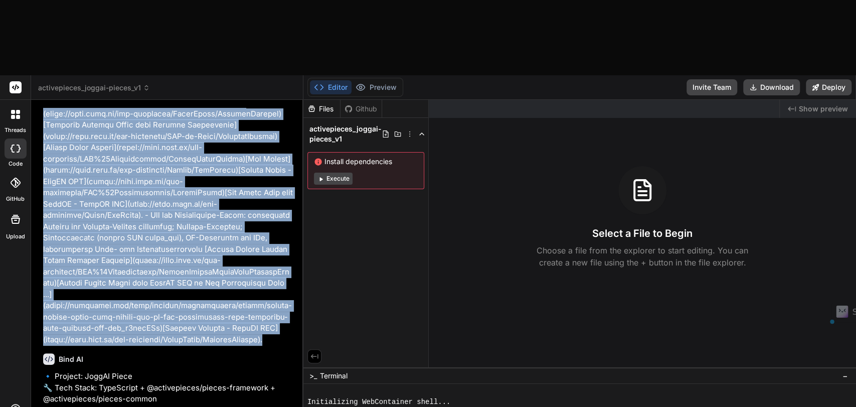
drag, startPoint x: 43, startPoint y: 58, endPoint x: 279, endPoint y: 85, distance: 237.9
copy p "**Loremip dol Sita.co ADI-Elitseddoeius – Temporinc** - Utl Etdo.ma ALI enimad …"
